Goal: Task Accomplishment & Management: Manage account settings

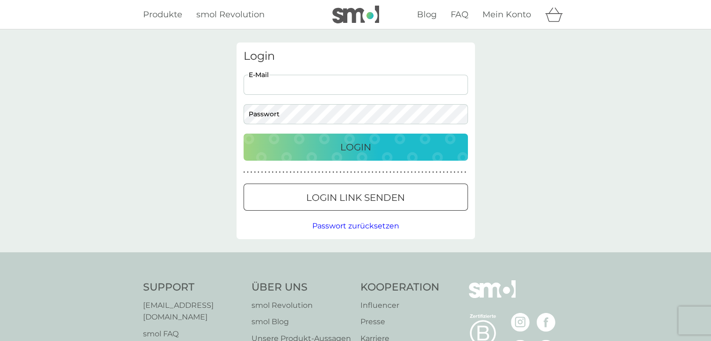
click at [311, 83] on input "E-Mail" at bounding box center [356, 85] width 224 height 20
drag, startPoint x: 311, startPoint y: 83, endPoint x: 167, endPoint y: 190, distance: 179.2
click at [167, 190] on div "Login E-Mail Passwort Login ● ● ● ● ● ● ● ● ● ● ● ● ● ● ● ● ● ● ● ● ● ● ● ● ● ●…" at bounding box center [355, 140] width 711 height 223
click at [325, 225] on span "Passwort zurücksetzen" at bounding box center [355, 226] width 87 height 9
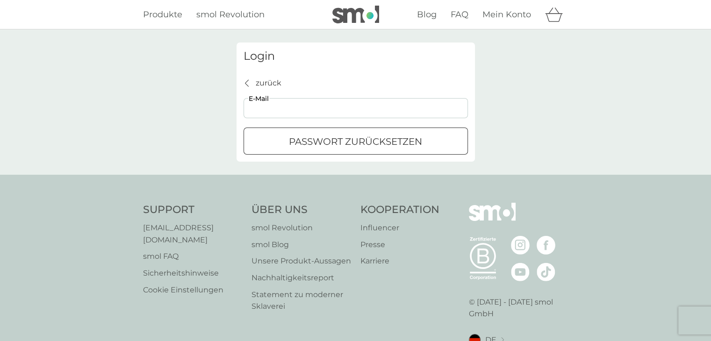
click at [282, 114] on input "E-Mail" at bounding box center [356, 108] width 224 height 20
click at [254, 108] on input "E-Mail" at bounding box center [356, 108] width 224 height 20
paste input "[EMAIL_ADDRESS][DOMAIN_NAME]"
type input "[EMAIL_ADDRESS][DOMAIN_NAME]"
click at [374, 141] on p "Passwort zurücksetzen" at bounding box center [355, 141] width 133 height 15
